Goal: Information Seeking & Learning: Check status

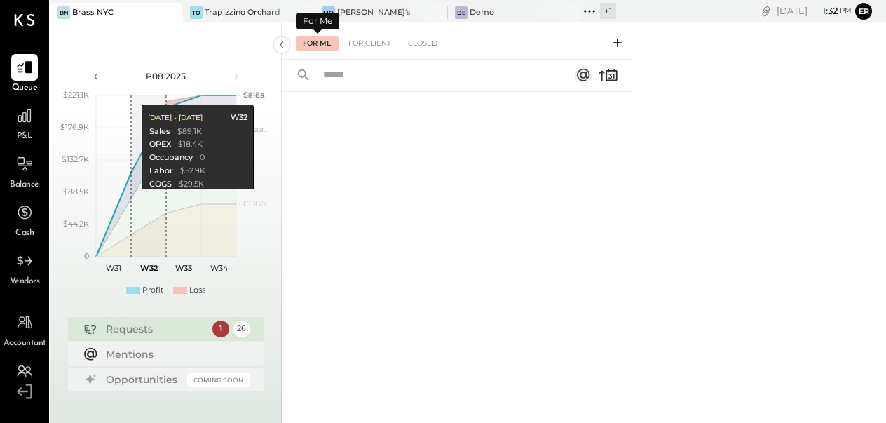
click at [323, 40] on div "For Me" at bounding box center [317, 43] width 43 height 14
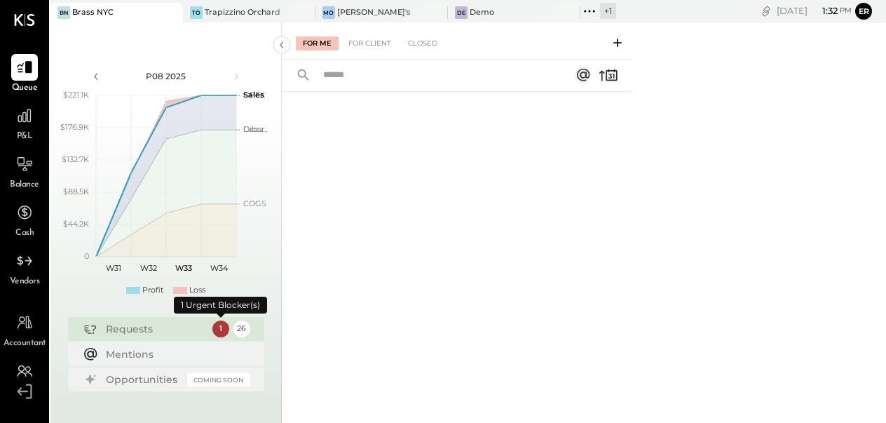
click at [219, 330] on div "1" at bounding box center [220, 328] width 17 height 17
click at [143, 355] on div "Mentions" at bounding box center [174, 354] width 137 height 14
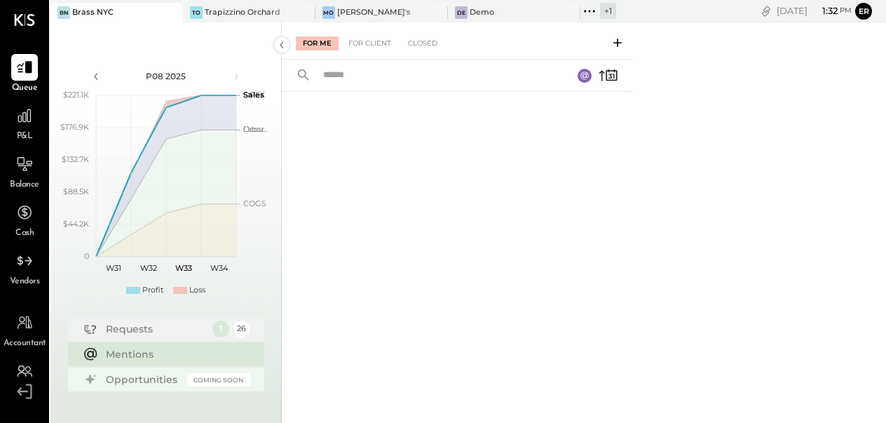
click at [140, 377] on div "Opportunities" at bounding box center [143, 379] width 74 height 14
click at [126, 330] on div "Requests" at bounding box center [156, 329] width 100 height 14
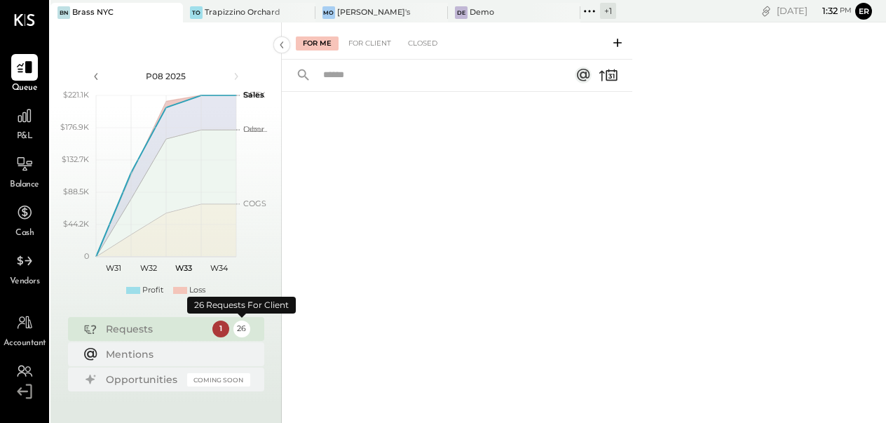
click at [241, 330] on div "26" at bounding box center [242, 328] width 17 height 17
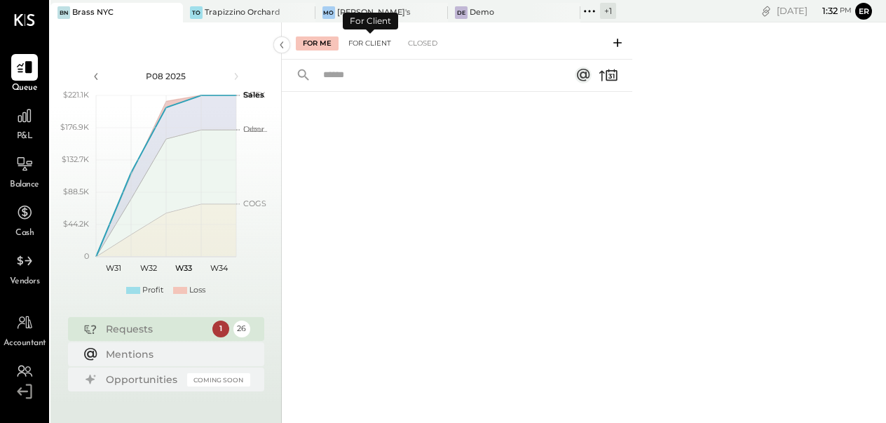
click at [374, 44] on div "For Client" at bounding box center [370, 43] width 57 height 14
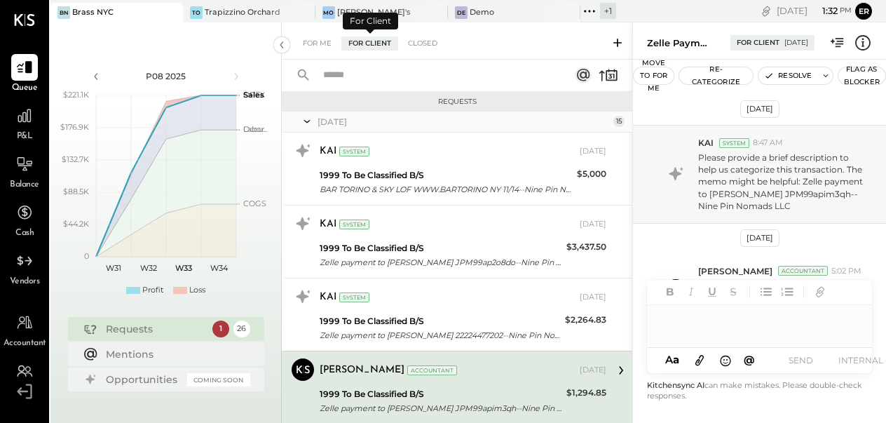
scroll to position [128, 0]
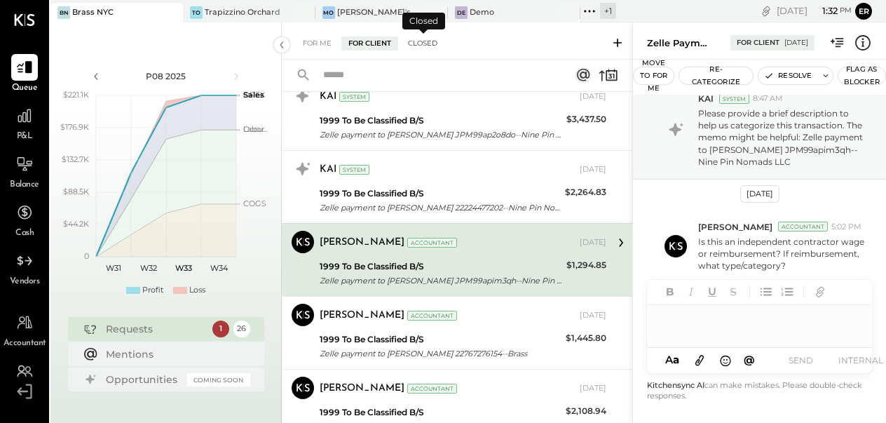
click at [426, 43] on div "Closed" at bounding box center [422, 43] width 43 height 14
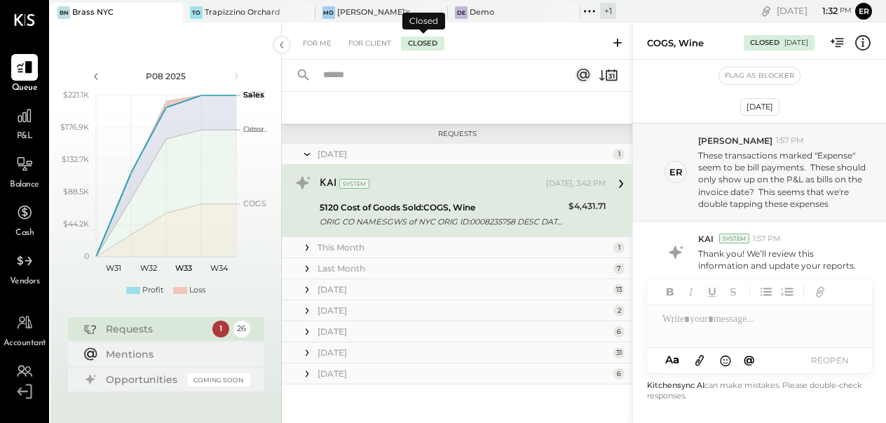
scroll to position [51, 0]
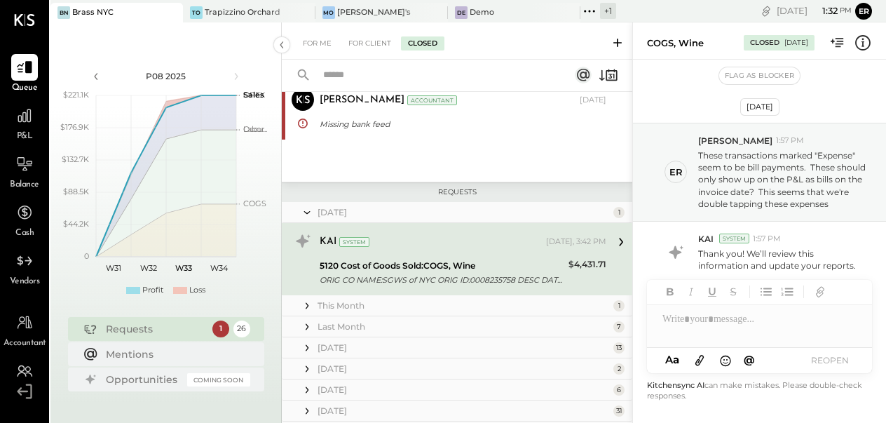
click at [520, 262] on div "5120 Cost of Goods Sold:COGS, Wine" at bounding box center [442, 266] width 245 height 14
click at [731, 177] on p "These transactions marked "Expense" seem to be bill payments. These should only…" at bounding box center [782, 179] width 168 height 60
click at [493, 264] on div "5120 Cost of Goods Sold:COGS, Wine" at bounding box center [442, 266] width 245 height 14
click at [568, 240] on div "[DATE], 3:42 PM" at bounding box center [576, 241] width 60 height 11
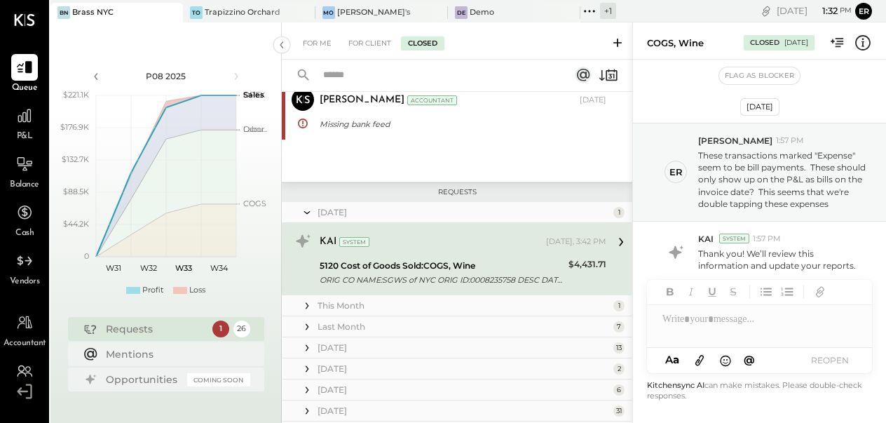
click at [616, 239] on icon at bounding box center [621, 242] width 18 height 18
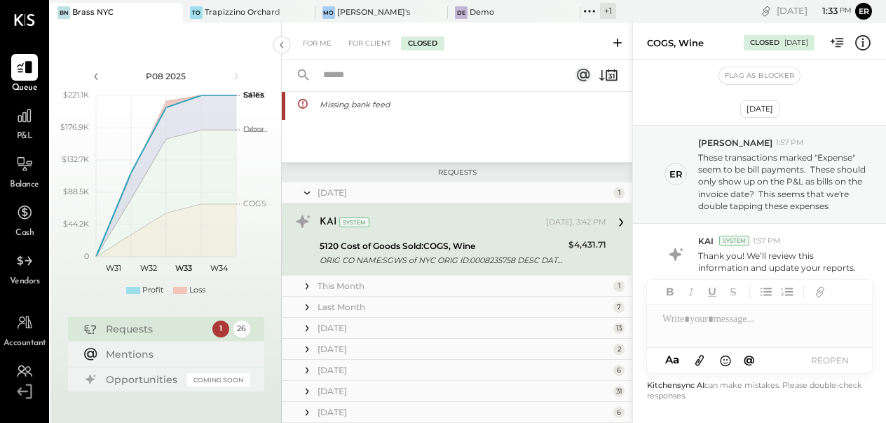
scroll to position [86, 0]
